Goal: Check status

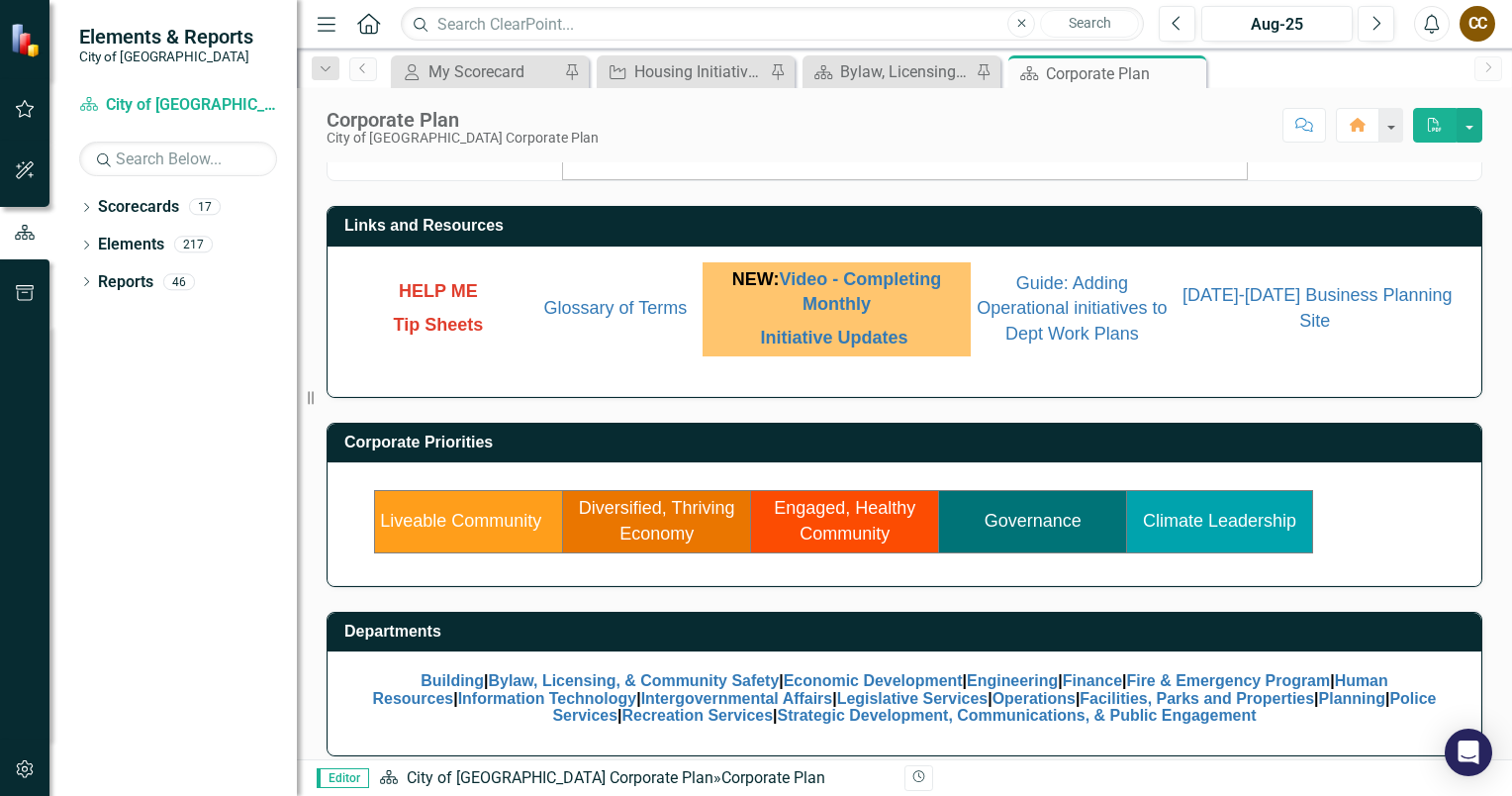
scroll to position [134, 0]
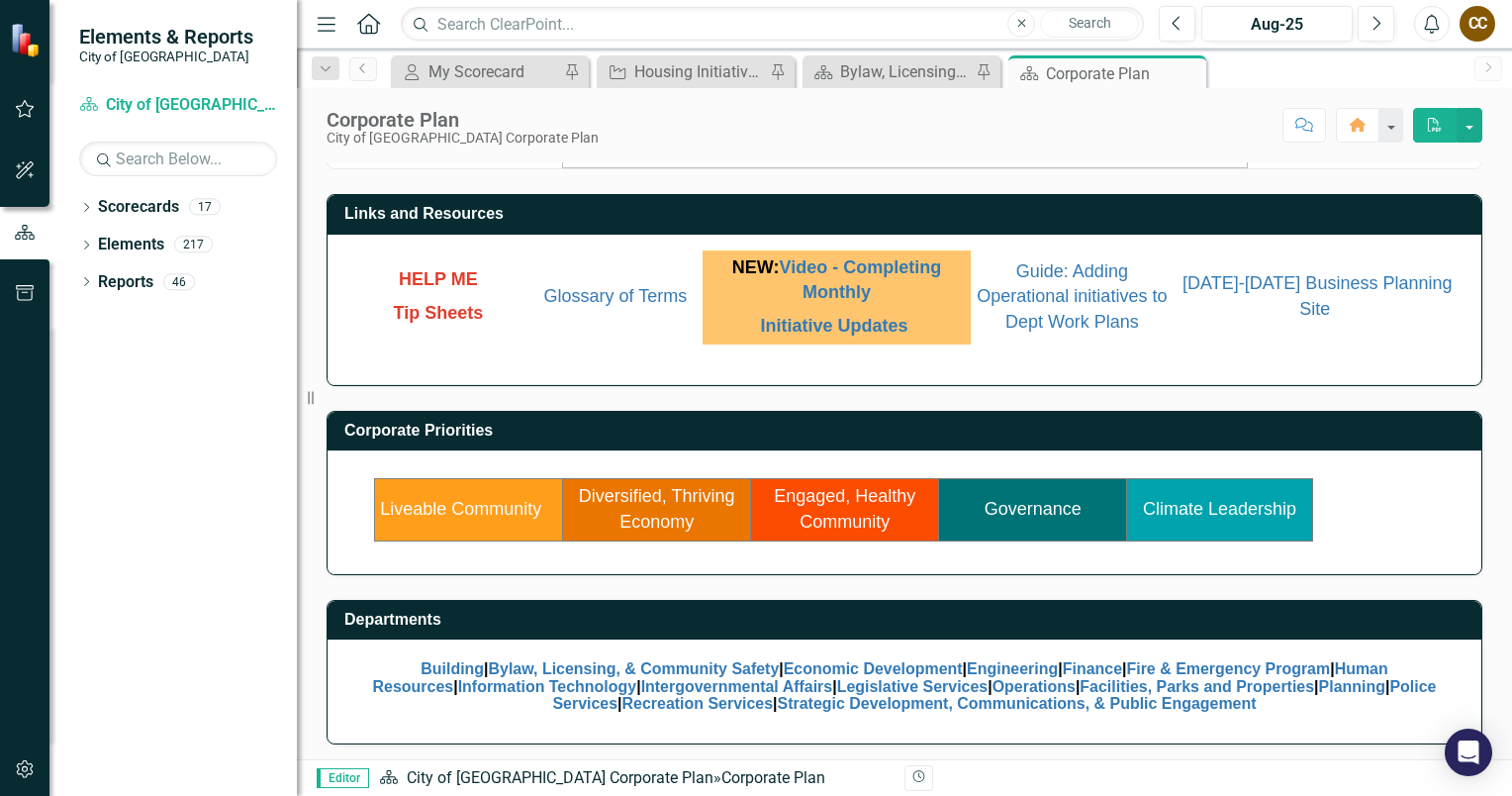
click at [226, 602] on div "Dropdown Scorecards 17 Dropdown City of [GEOGRAPHIC_DATA] Corporate Plan Buildi…" at bounding box center [173, 493] width 247 height 604
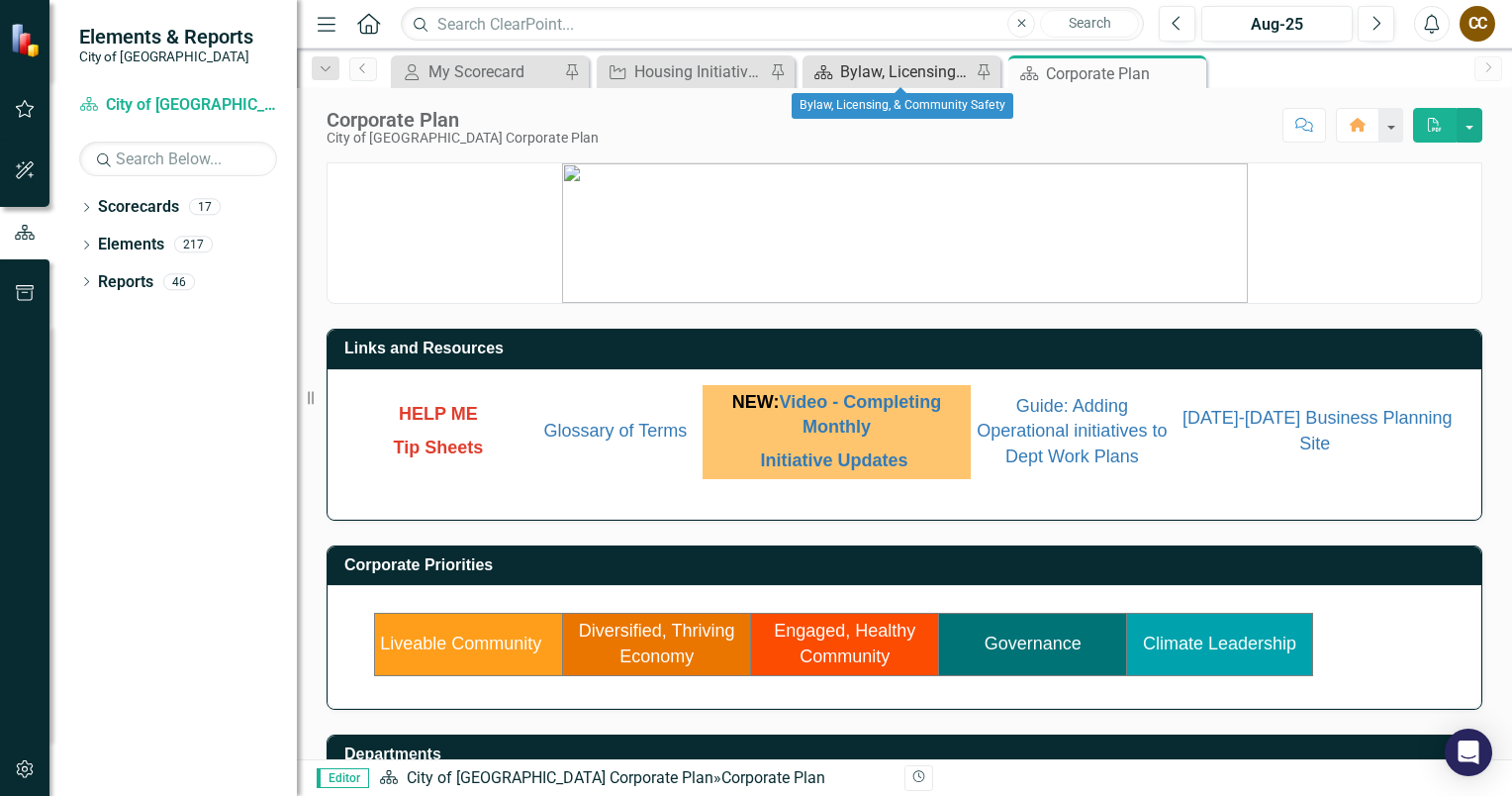
click at [875, 70] on div "Bylaw, Licensing, & Community Safety" at bounding box center [904, 72] width 130 height 25
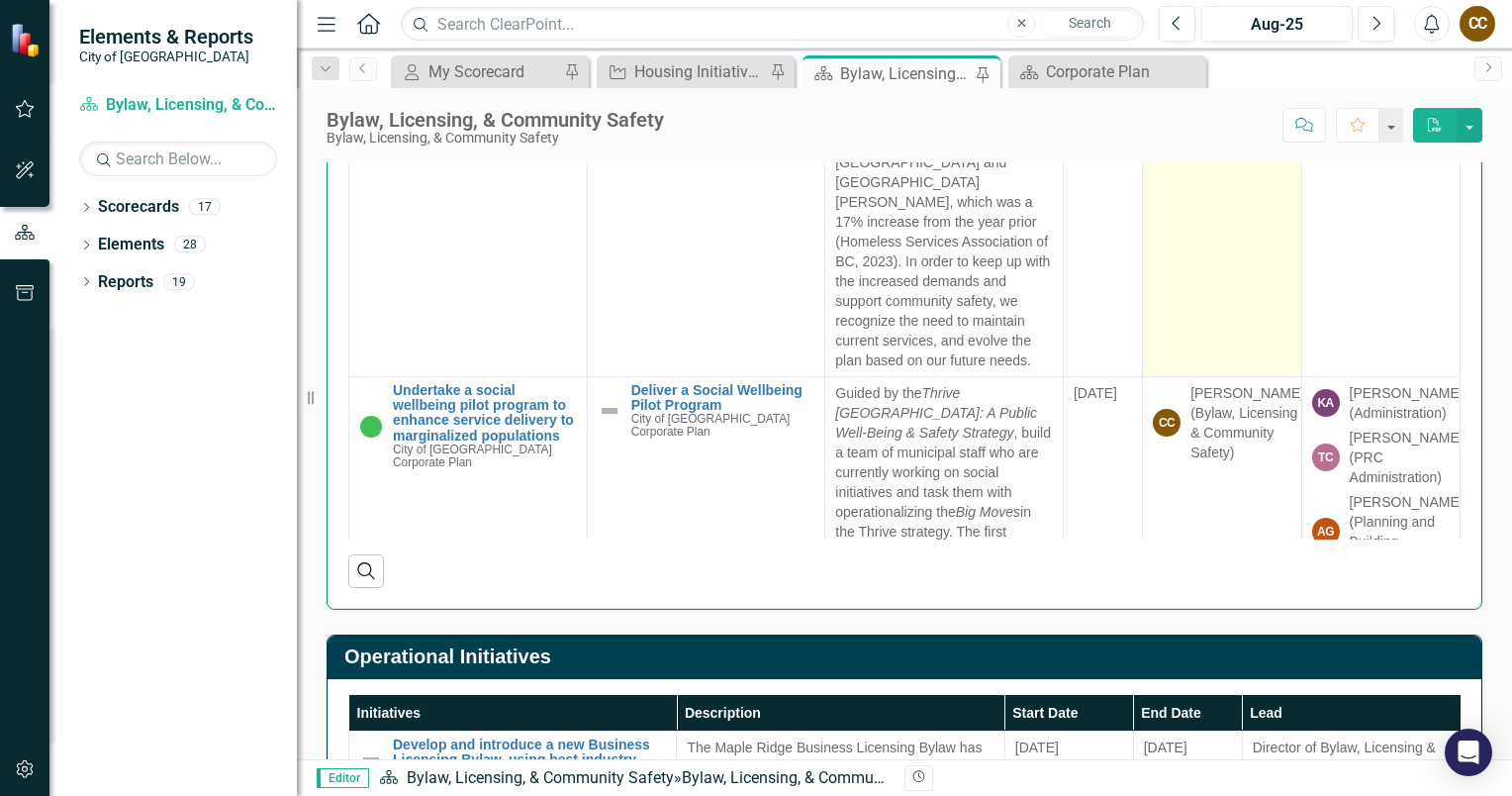
scroll to position [130, 0]
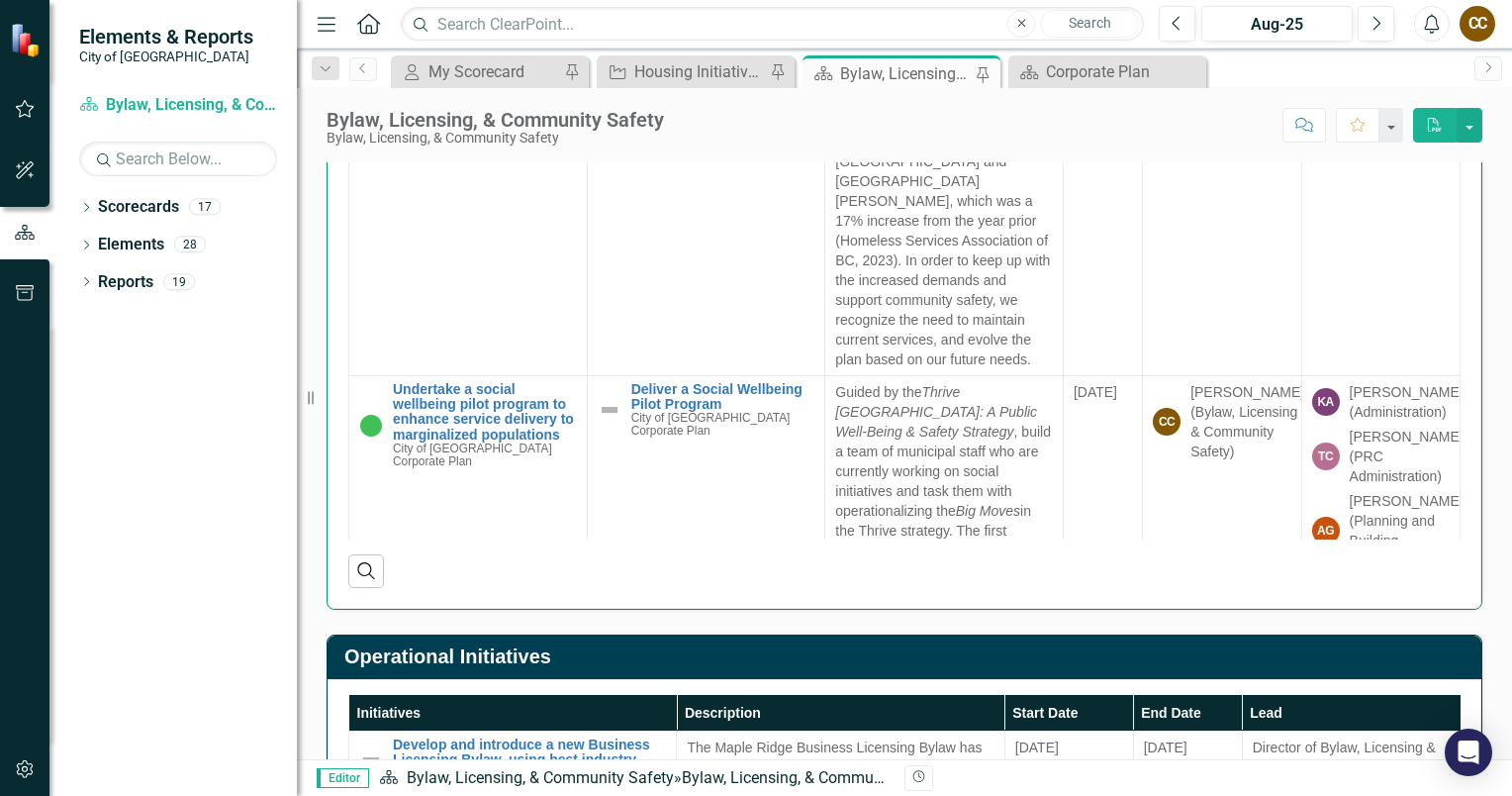
click at [1473, 391] on div "Strategic Initiatives Key Results Initiatives Description End Date Responsible …" at bounding box center [904, 234] width 1185 height 752
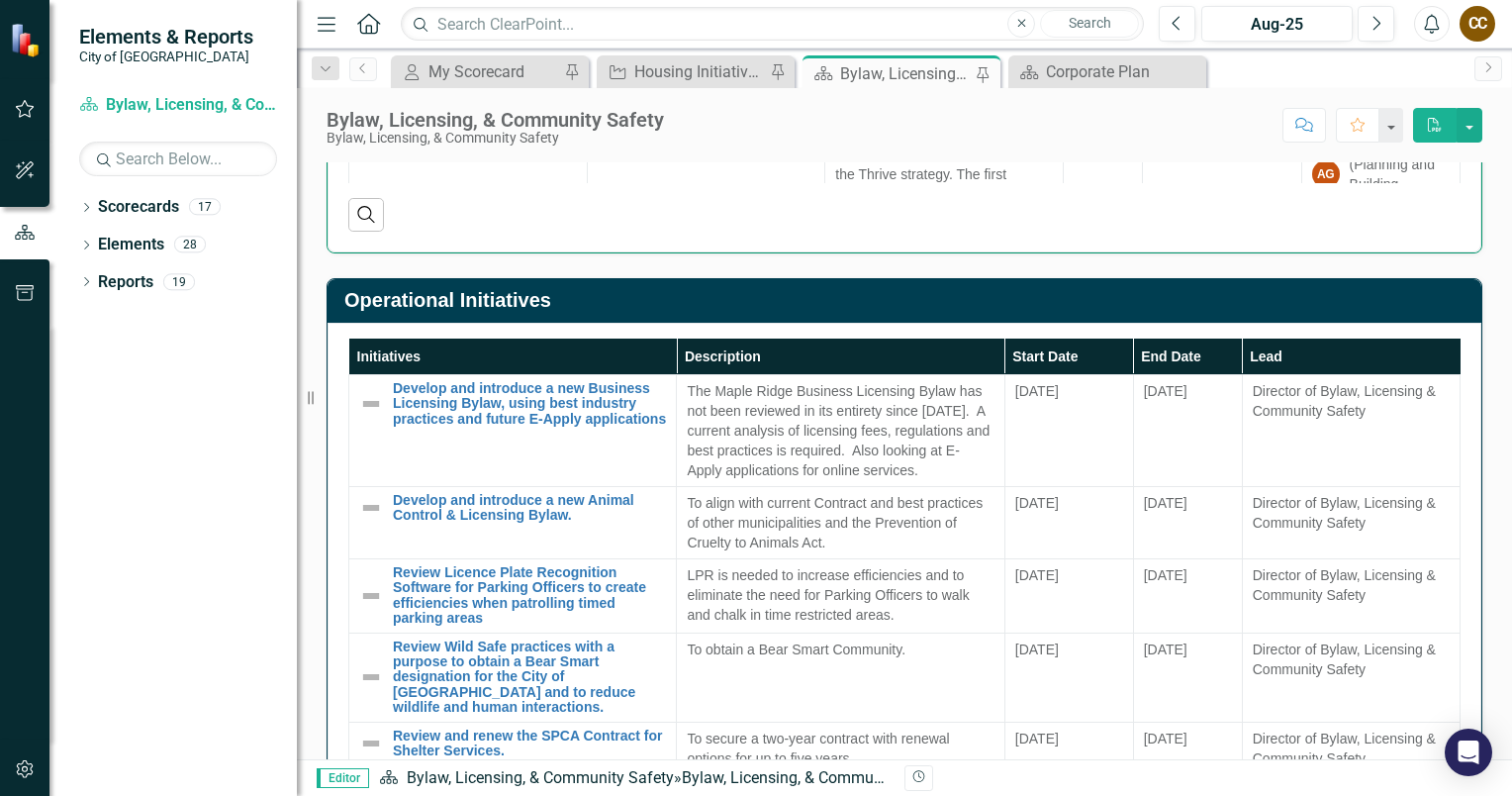
scroll to position [1329, 0]
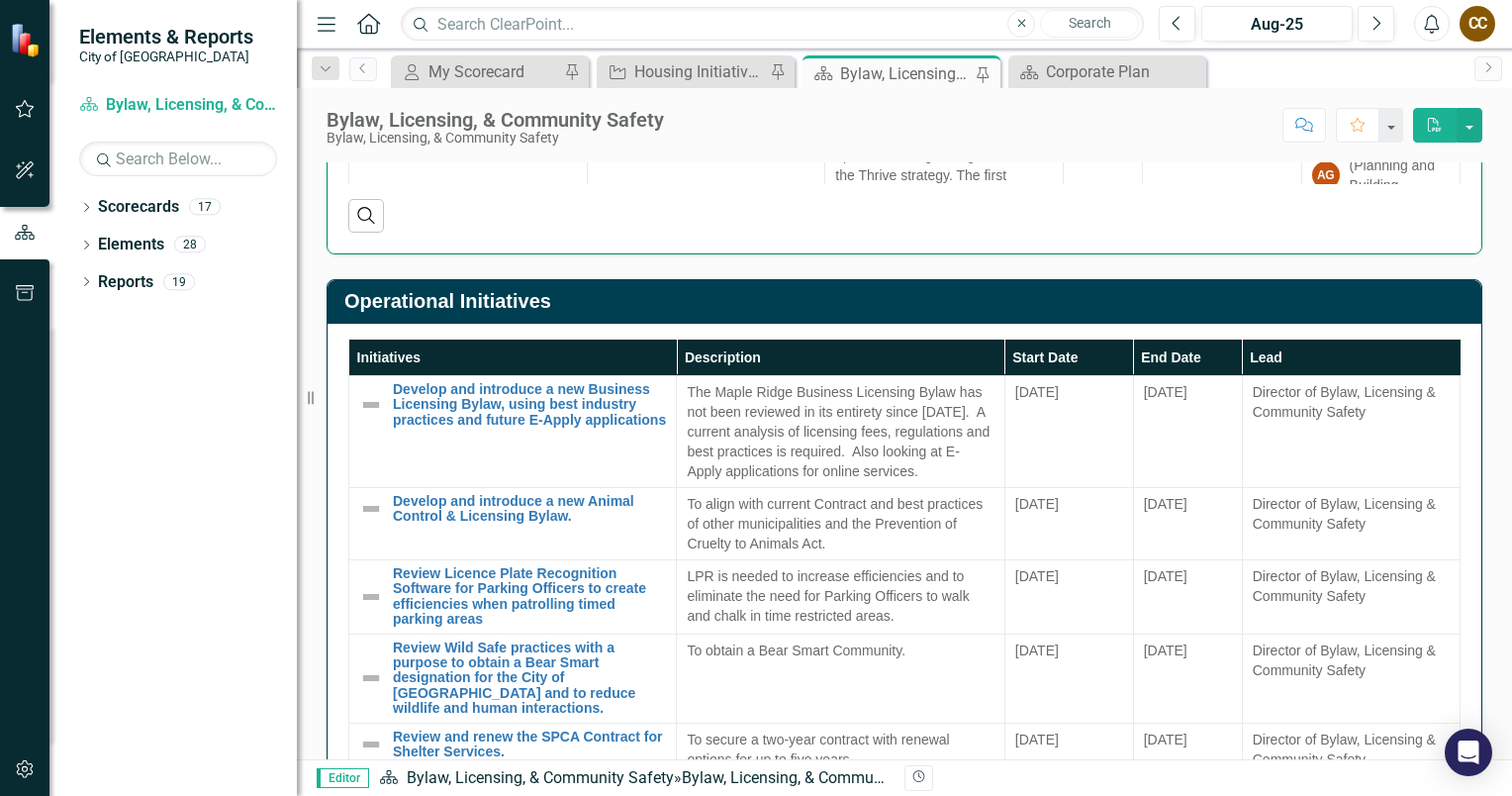
click at [1041, 347] on th "Start Date" at bounding box center [1068, 358] width 128 height 37
click at [1095, 350] on th "Start Date Sort Ascending" at bounding box center [1068, 358] width 128 height 37
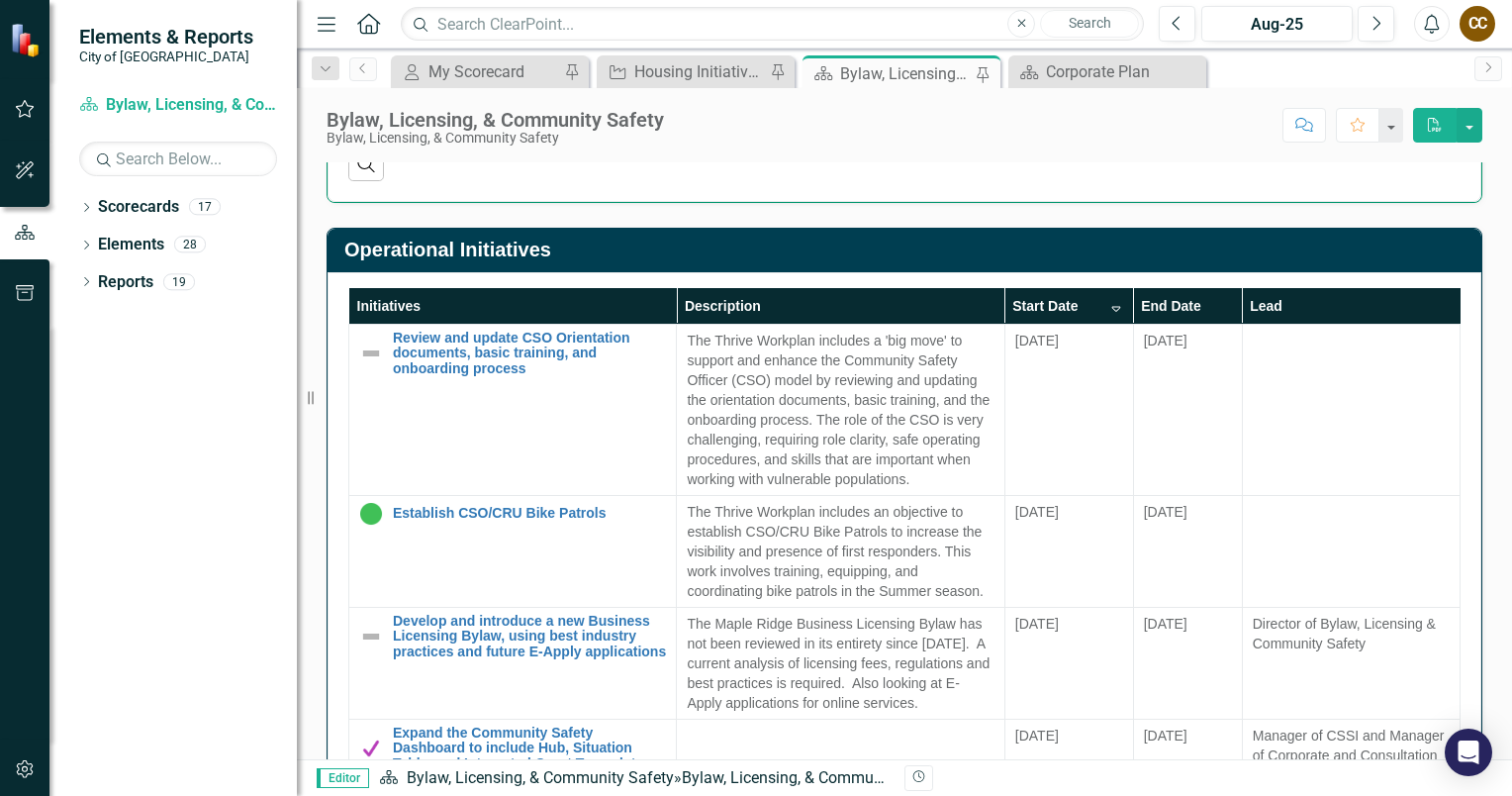
scroll to position [1381, 0]
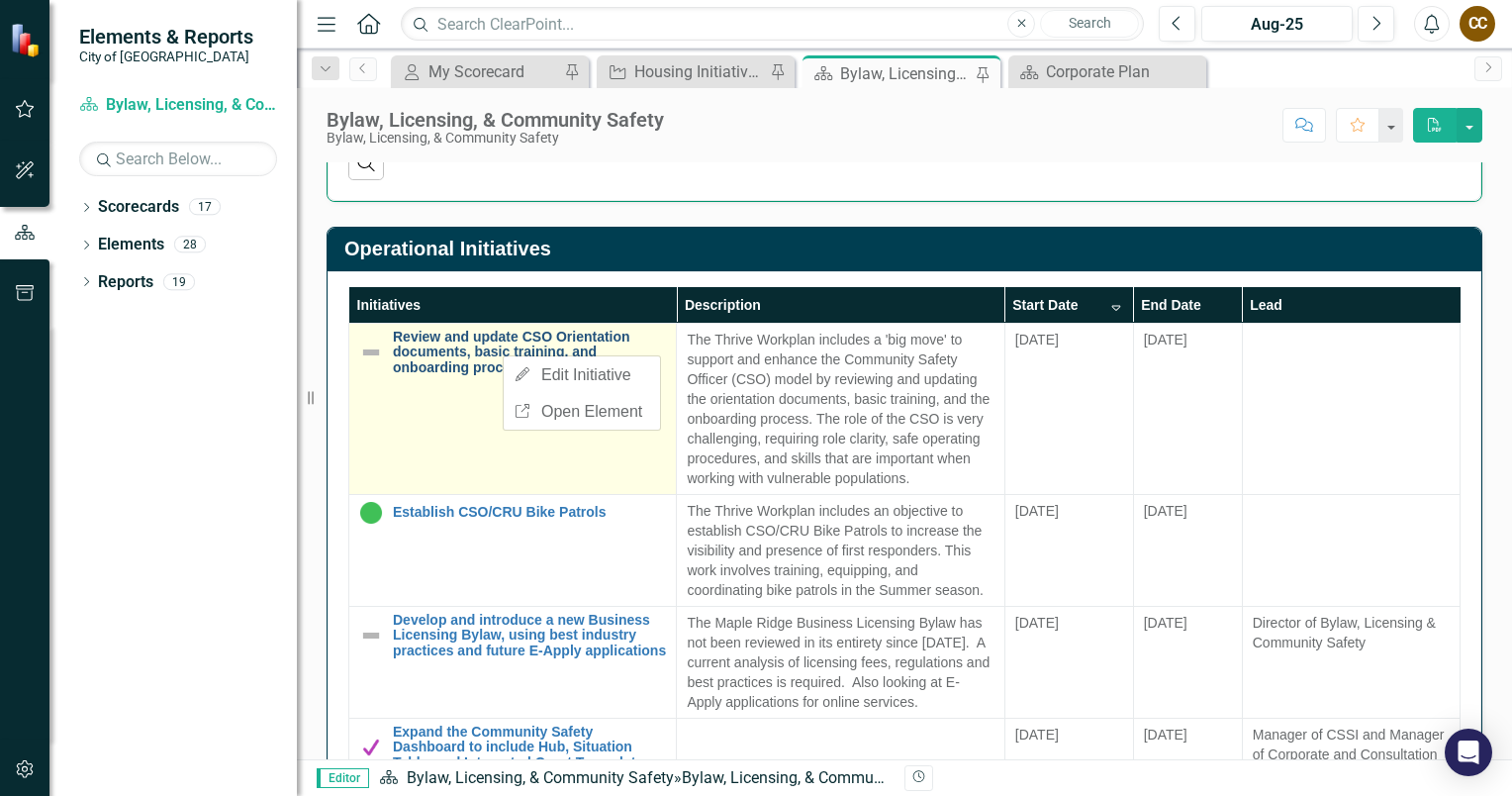
click at [442, 337] on link "Review and update CSO Orientation documents, basic training, and onboarding pro…" at bounding box center [529, 353] width 273 height 46
